Goal: Task Accomplishment & Management: Use online tool/utility

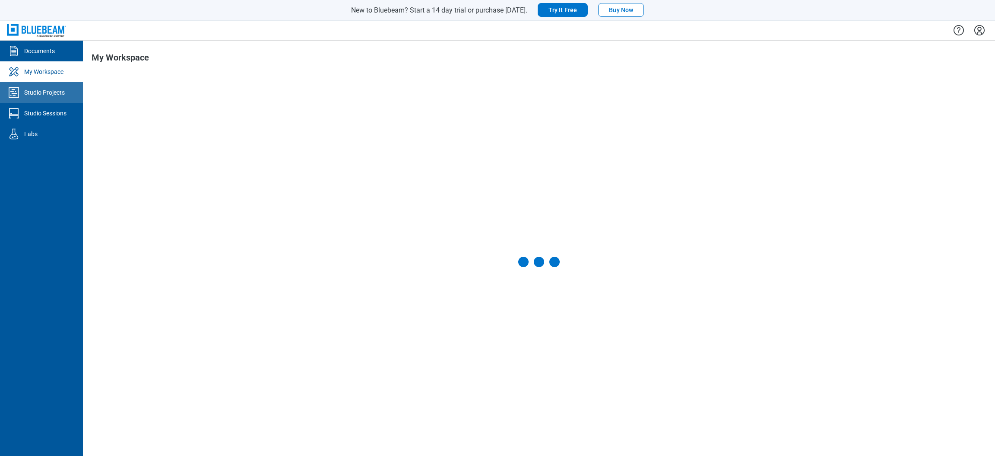
click at [28, 91] on div "Studio Projects" at bounding box center [44, 92] width 41 height 9
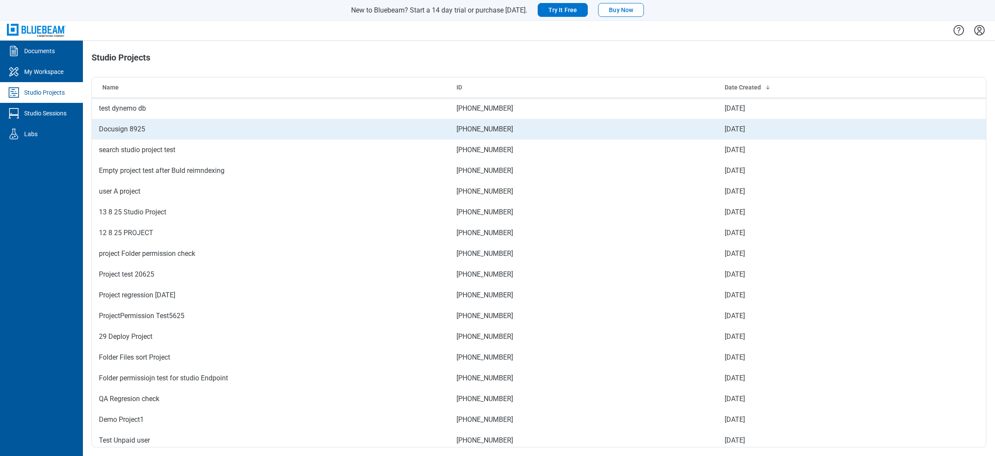
click at [101, 129] on td "Docusign 8925" at bounding box center [271, 129] width 358 height 21
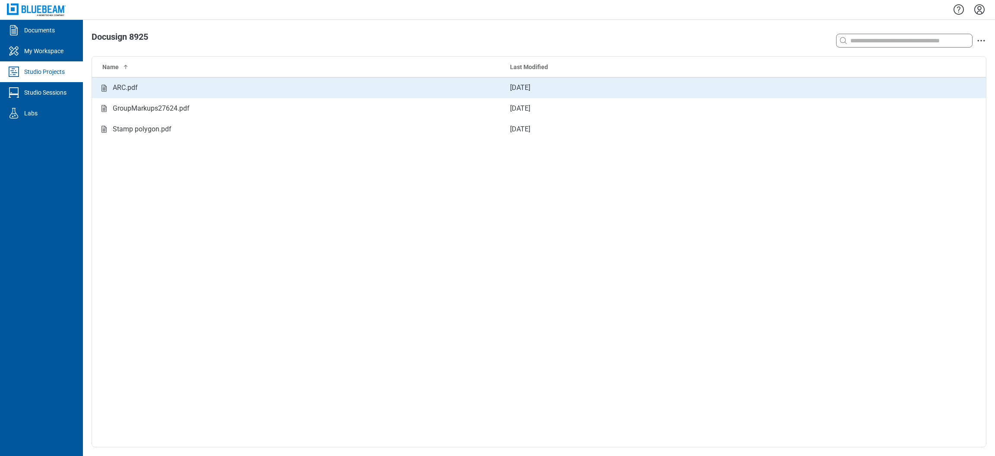
click at [140, 95] on td "ARC.pdf" at bounding box center [297, 87] width 411 height 21
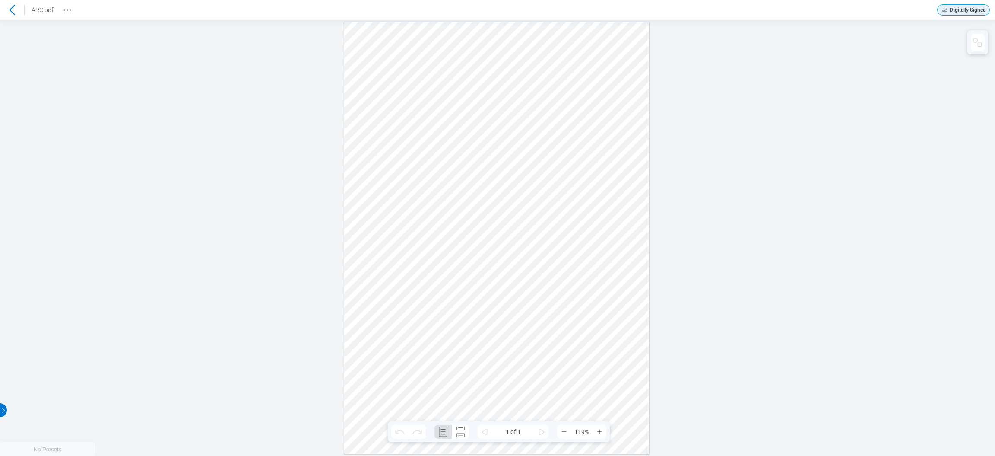
click at [9, 10] on icon at bounding box center [12, 10] width 10 height 10
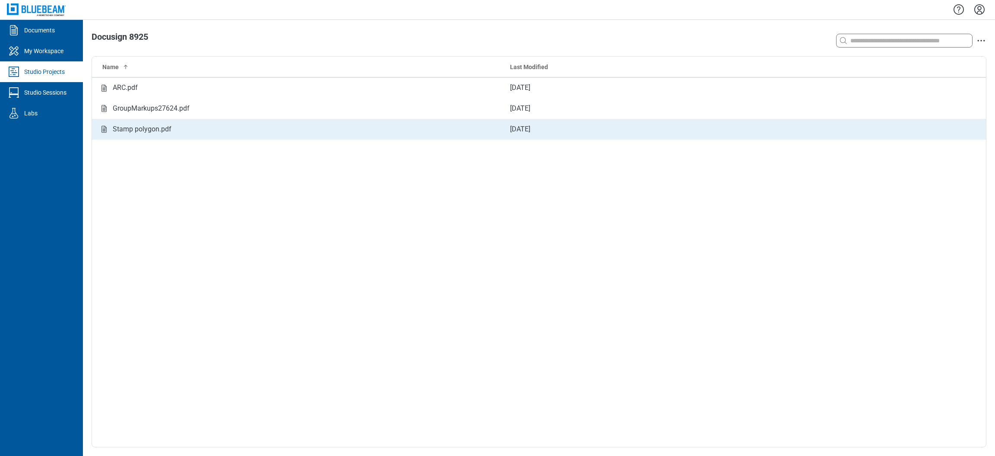
click at [160, 133] on div "Stamp polygon.pdf" at bounding box center [142, 129] width 59 height 11
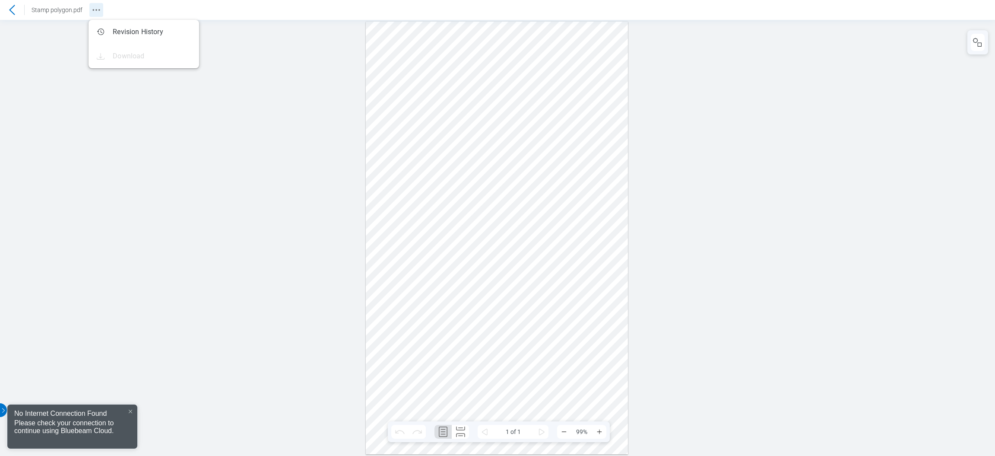
click at [92, 9] on icon "Revision History" at bounding box center [96, 10] width 10 height 10
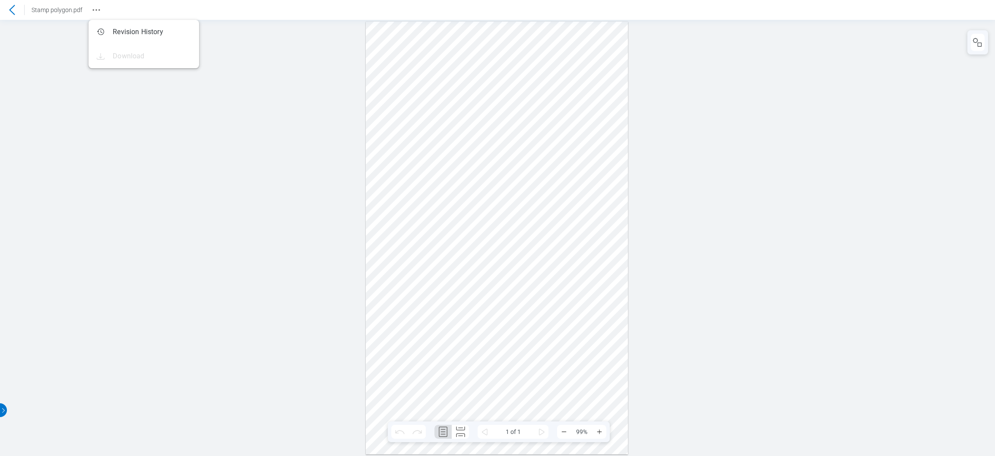
click at [13, 11] on icon at bounding box center [12, 10] width 10 height 10
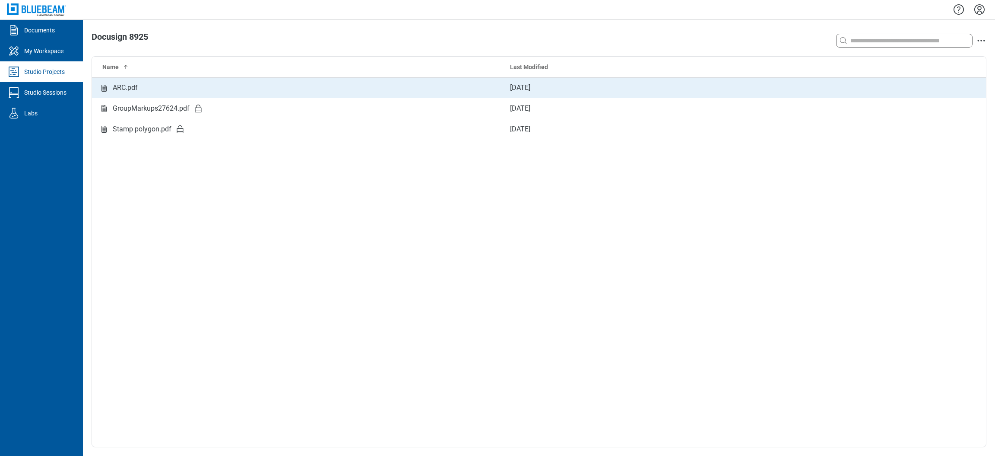
click at [121, 90] on div "ARC.pdf" at bounding box center [125, 88] width 25 height 11
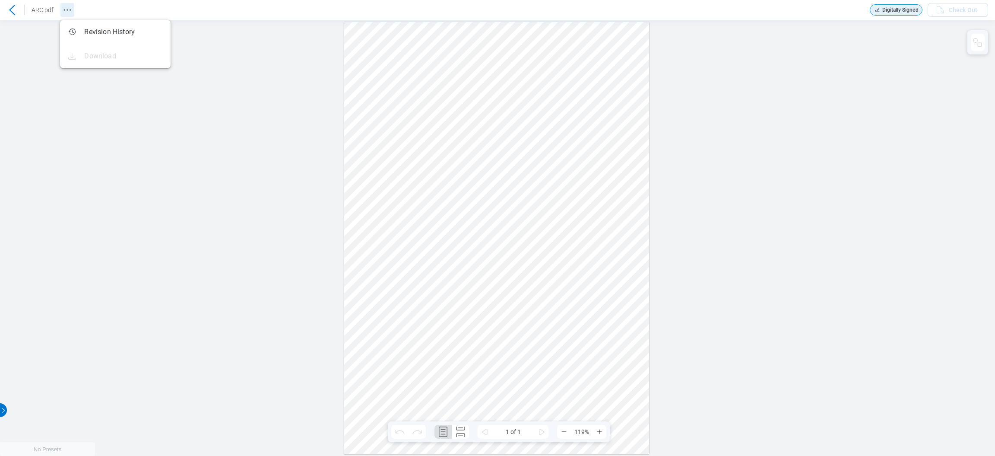
click at [70, 13] on icon "Revision History" at bounding box center [67, 10] width 10 height 10
click at [13, 10] on icon at bounding box center [12, 10] width 10 height 10
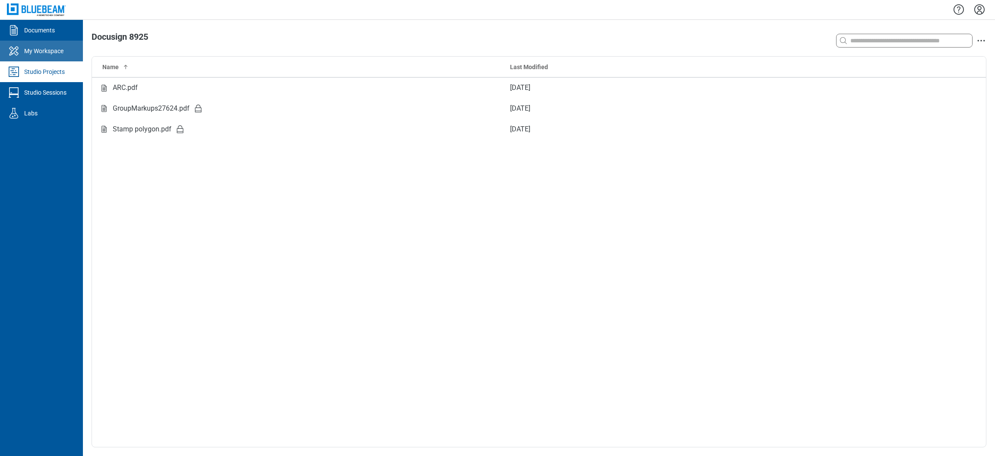
click at [55, 50] on div "My Workspace" at bounding box center [43, 51] width 39 height 9
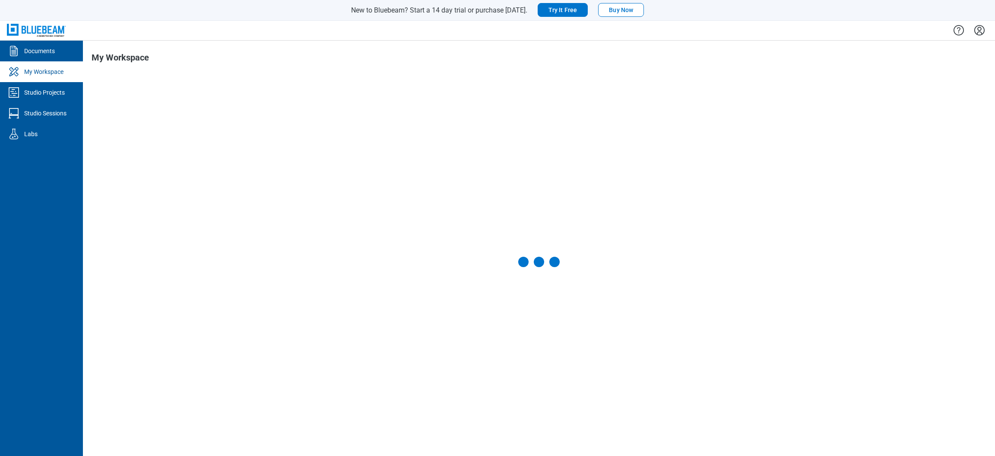
click at [53, 72] on div "My Workspace" at bounding box center [43, 71] width 39 height 9
click at [52, 86] on link "Studio Projects" at bounding box center [41, 92] width 83 height 21
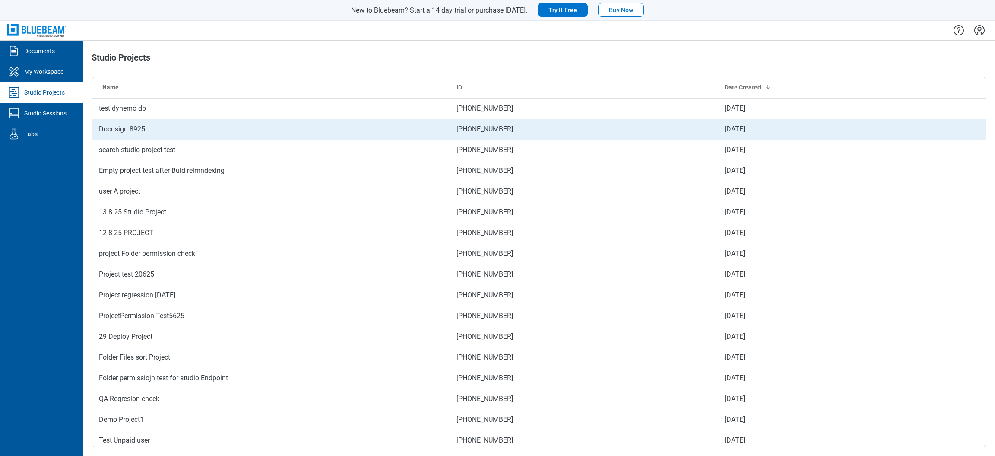
click at [130, 133] on td "Docusign 8925" at bounding box center [271, 129] width 358 height 21
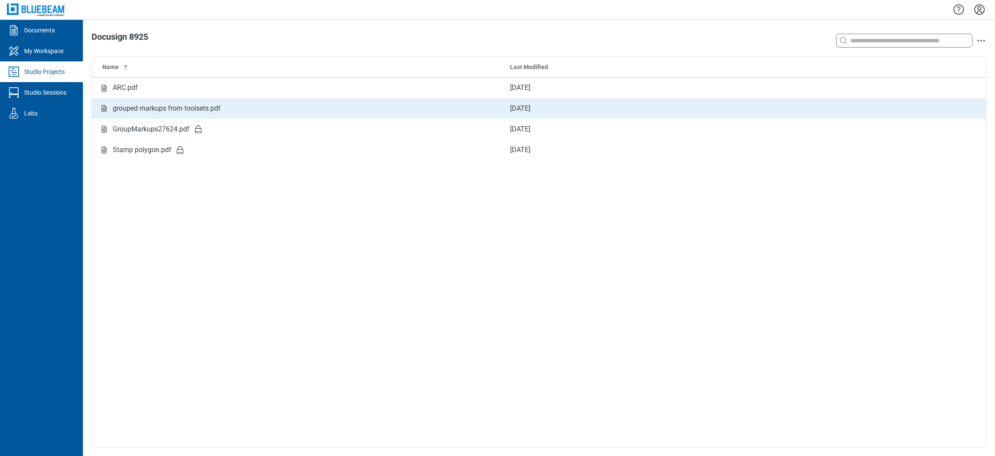
click at [174, 109] on div "grouped markups from toolsets.pdf" at bounding box center [167, 108] width 108 height 11
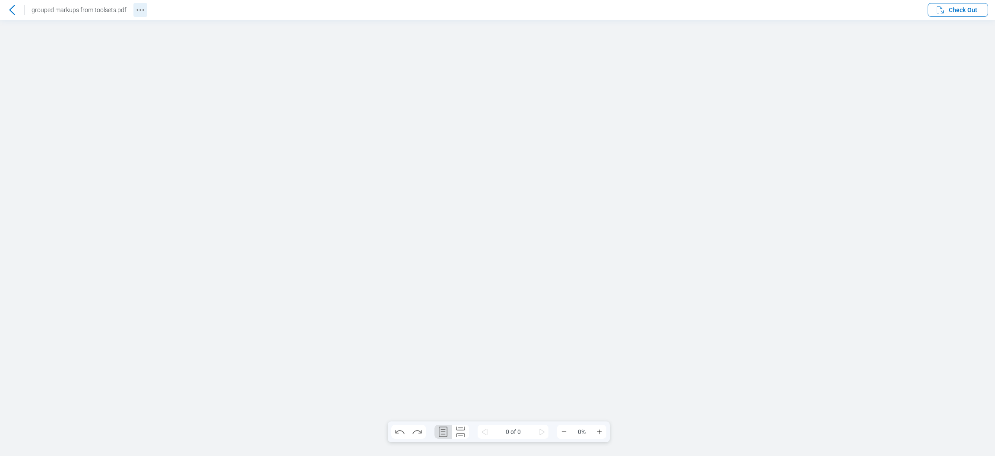
click at [138, 13] on icon "Revision History" at bounding box center [140, 10] width 10 height 10
click at [13, 5] on icon at bounding box center [12, 10] width 10 height 10
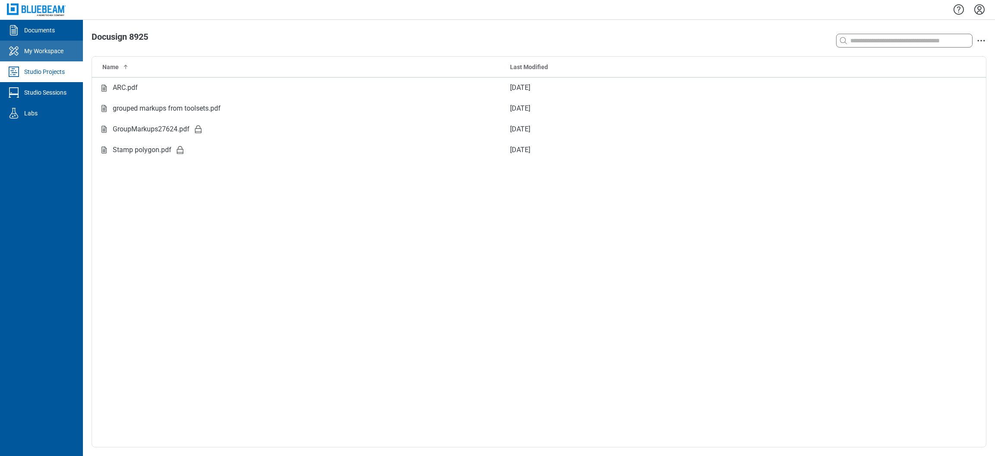
click at [46, 48] on div "My Workspace" at bounding box center [43, 51] width 39 height 9
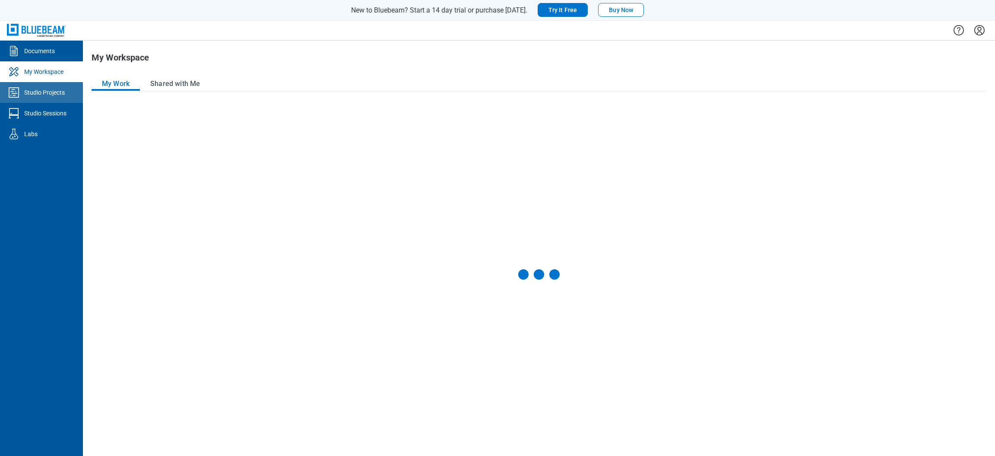
click at [42, 88] on div "Studio Projects" at bounding box center [44, 92] width 41 height 9
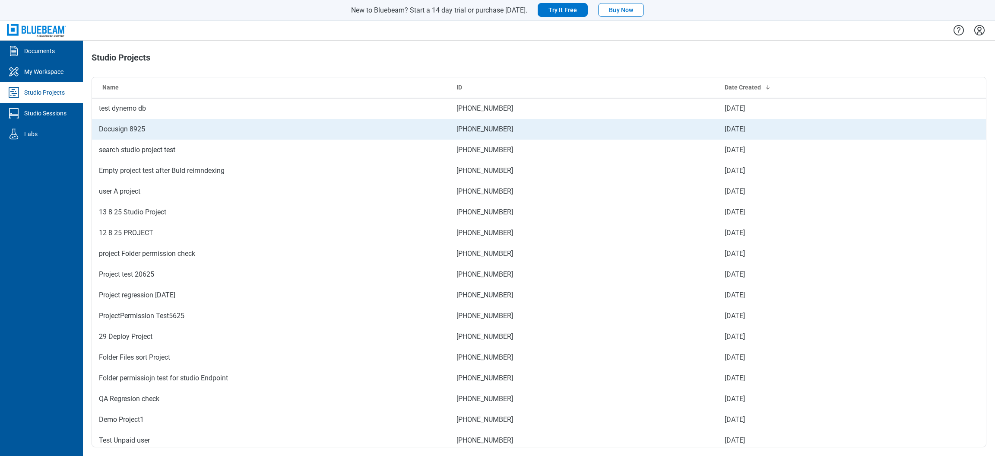
click at [132, 130] on td "Docusign 8925" at bounding box center [271, 129] width 358 height 21
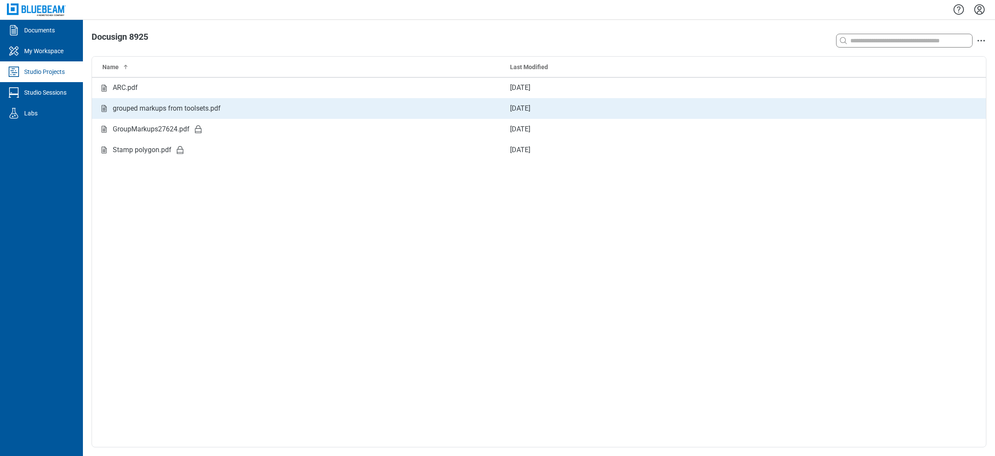
click at [142, 108] on div "grouped markups from toolsets.pdf" at bounding box center [167, 108] width 108 height 11
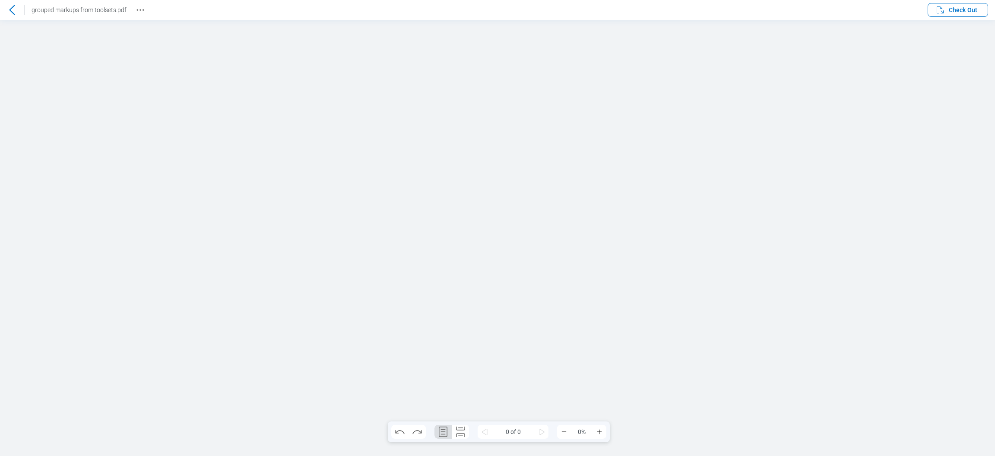
click at [130, 3] on div "grouped markups from toolsets.pdf" at bounding box center [73, 10] width 147 height 14
click at [137, 8] on icon "Revision History" at bounding box center [140, 10] width 10 height 10
click at [135, 10] on icon "Revision History" at bounding box center [140, 10] width 10 height 10
click at [12, 7] on icon at bounding box center [12, 10] width 10 height 10
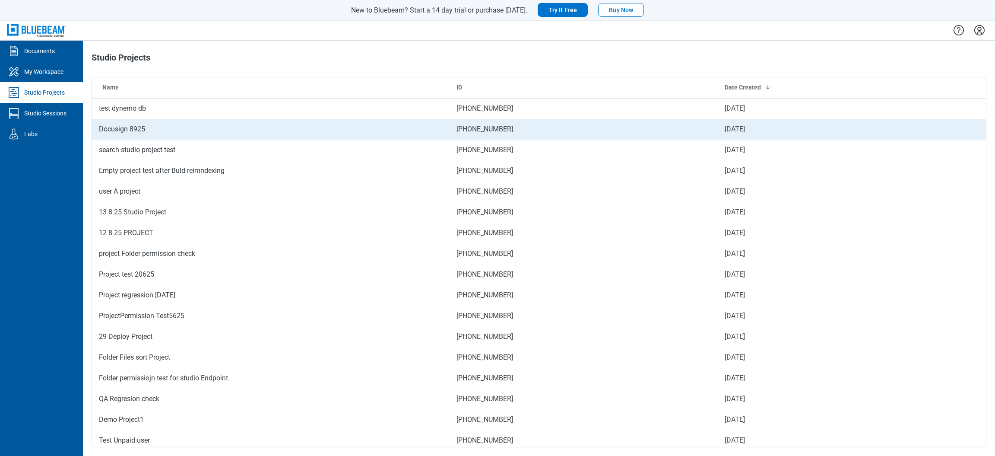
click at [130, 134] on td "Docusign 8925" at bounding box center [271, 129] width 358 height 21
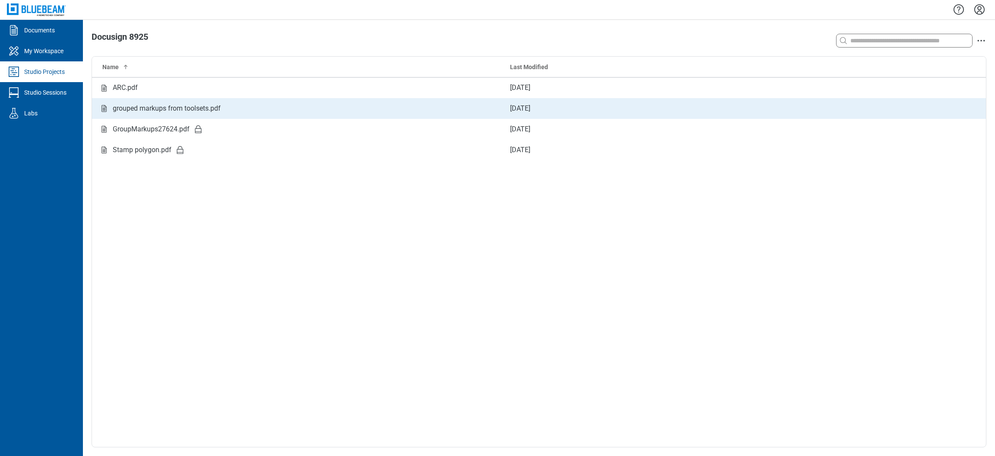
click at [122, 107] on div "grouped markups from toolsets.pdf" at bounding box center [167, 108] width 108 height 11
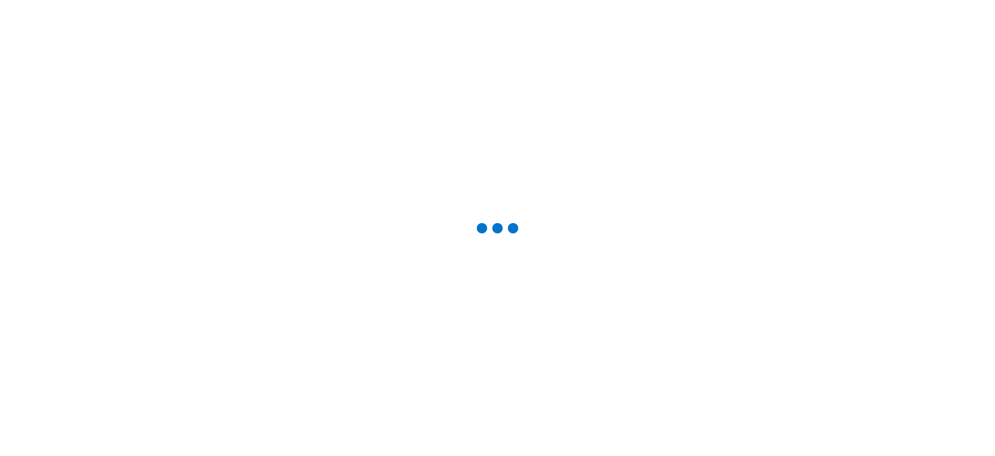
click at [143, 7] on main at bounding box center [497, 228] width 995 height 456
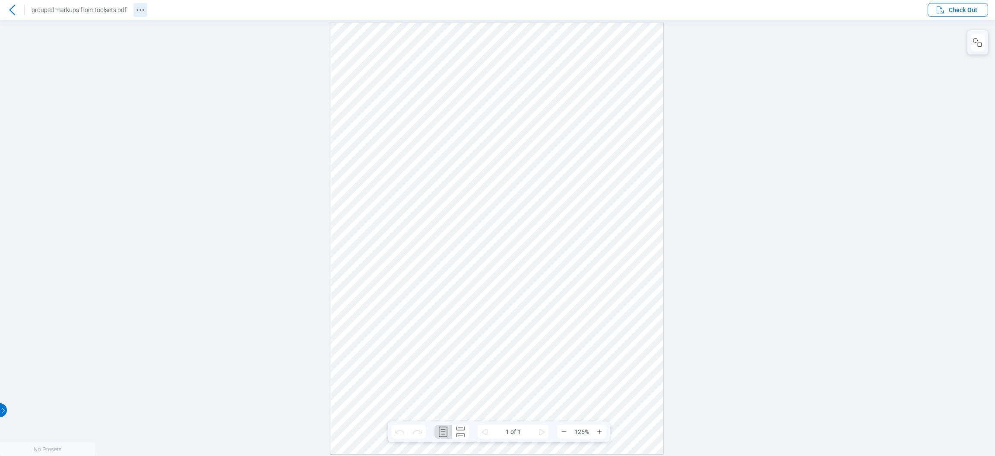
click at [143, 10] on icon "Revision History" at bounding box center [140, 10] width 10 height 10
click at [794, 168] on div at bounding box center [497, 237] width 995 height 436
click at [982, 41] on icon "button" at bounding box center [978, 42] width 10 height 10
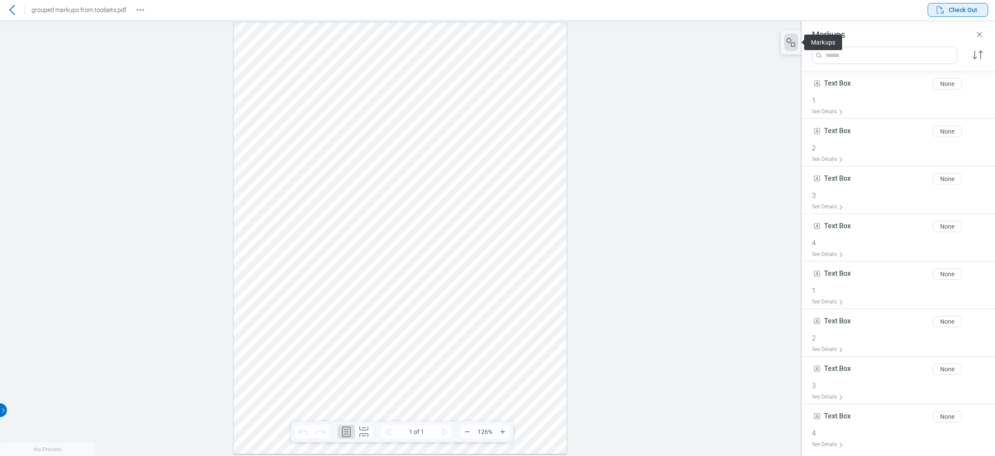
click at [964, 13] on span "Check Out" at bounding box center [963, 10] width 29 height 9
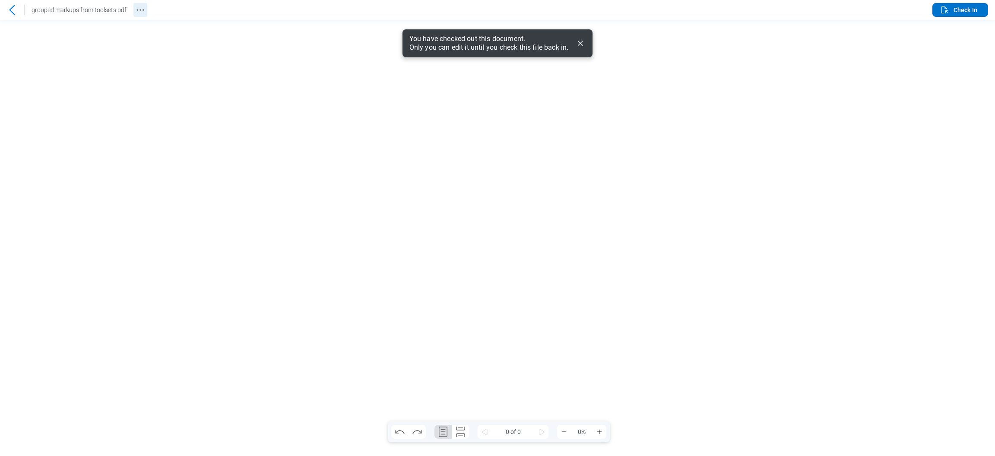
click at [139, 13] on icon "Revision History" at bounding box center [140, 10] width 10 height 10
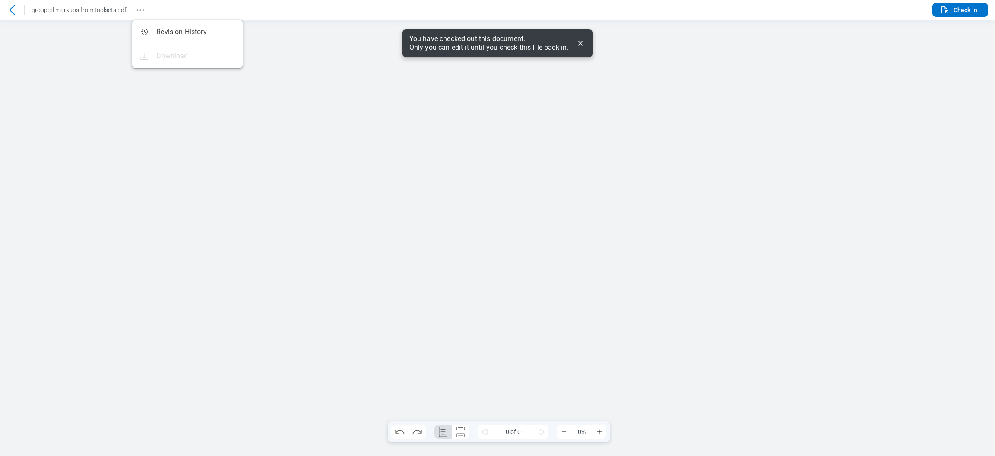
click at [21, 3] on div at bounding box center [12, 10] width 24 height 14
click at [16, 7] on icon at bounding box center [12, 10] width 10 height 10
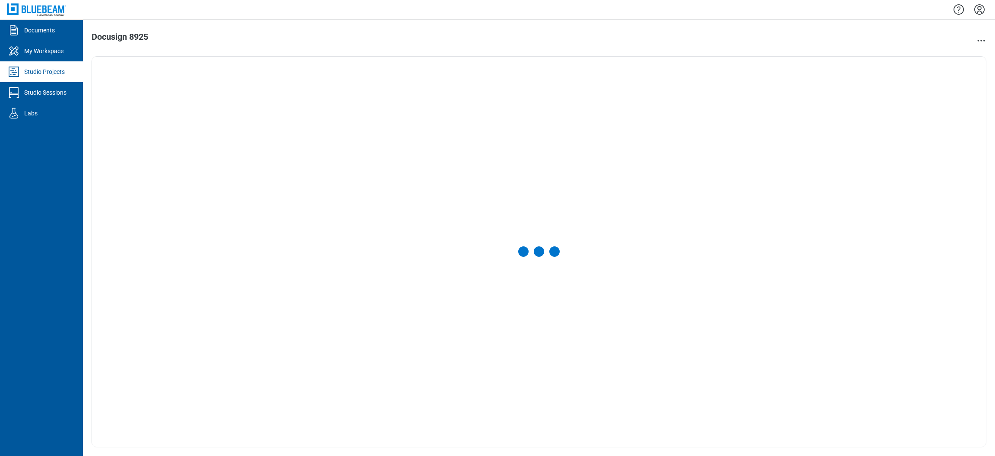
click at [581, 48] on div "Docusign 8925" at bounding box center [360, 40] width 537 height 17
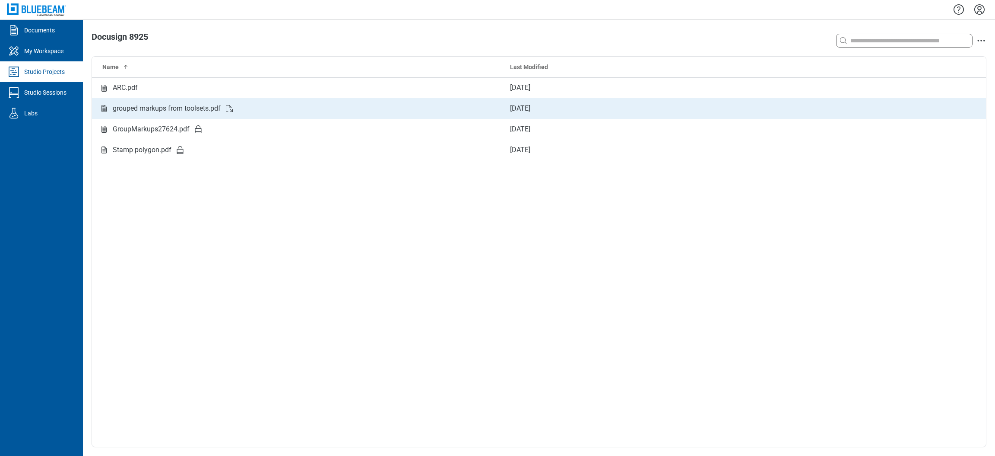
click at [266, 118] on td "grouped markups from toolsets.pdf" at bounding box center [297, 108] width 411 height 21
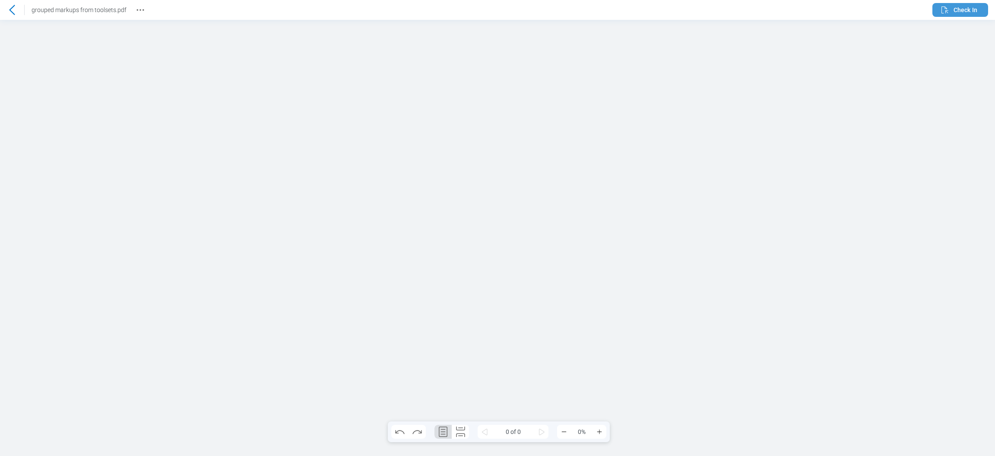
click at [954, 14] on span "Check In" at bounding box center [966, 10] width 24 height 9
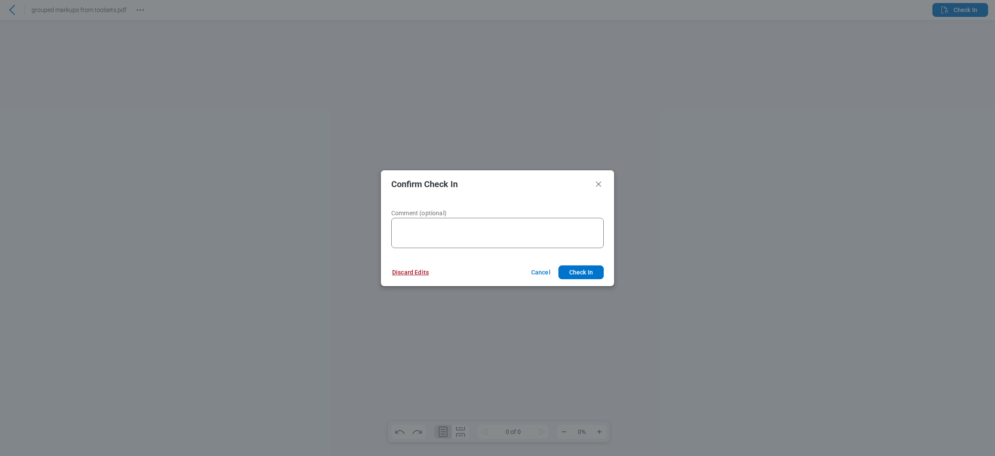
click at [409, 267] on button "Discard Edits" at bounding box center [410, 272] width 57 height 14
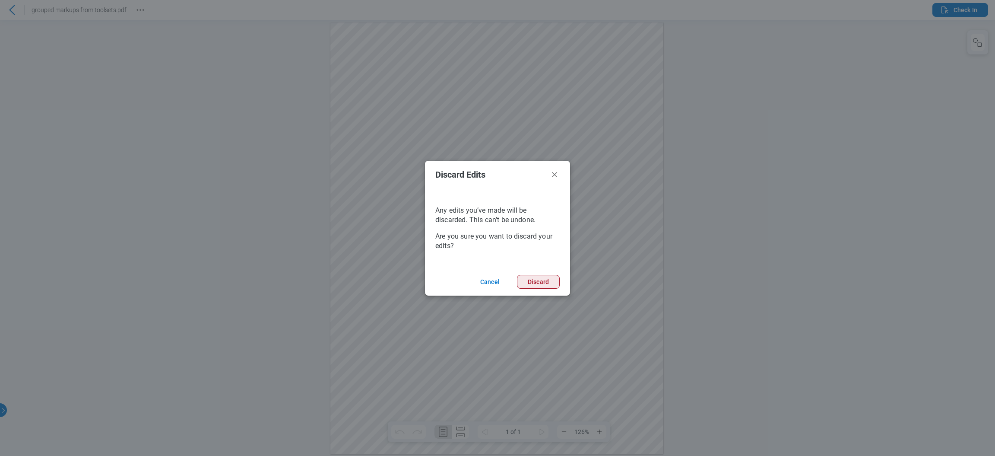
click at [537, 284] on button "Discard" at bounding box center [538, 282] width 43 height 14
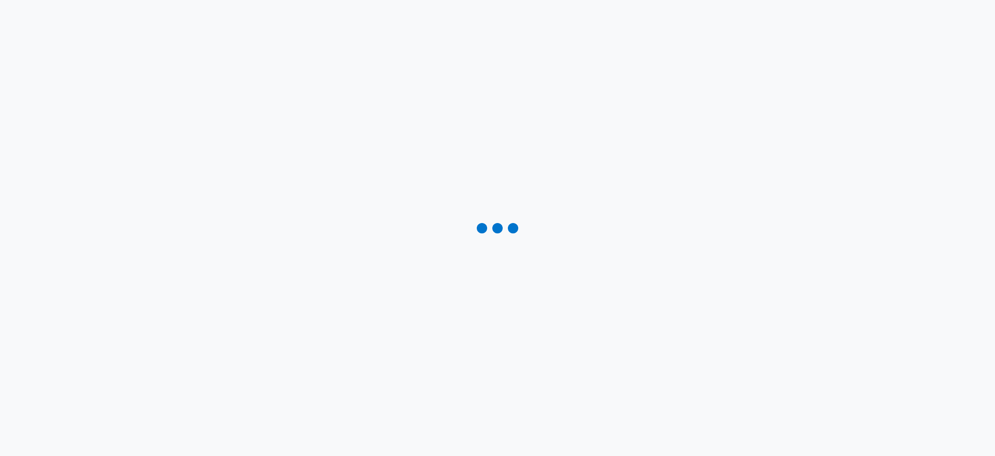
click at [604, 203] on div at bounding box center [497, 228] width 995 height 456
click at [18, 10] on div at bounding box center [12, 10] width 14 height 14
